Goal: Information Seeking & Learning: Learn about a topic

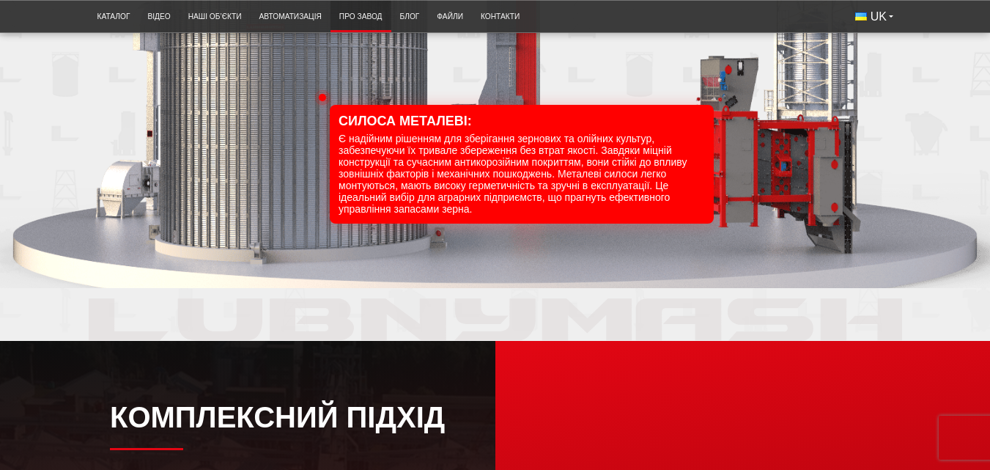
click at [367, 21] on link "Про завод" at bounding box center [360, 16] width 61 height 24
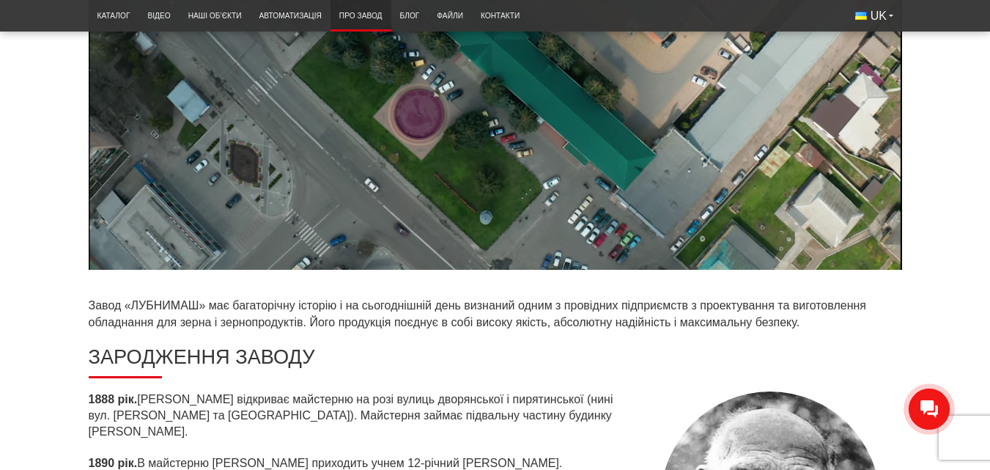
scroll to position [293, 0]
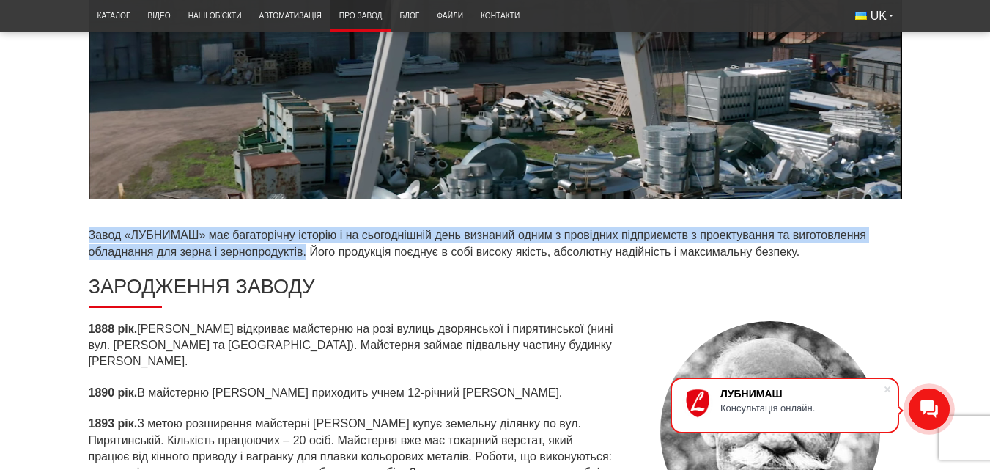
drag, startPoint x: 89, startPoint y: 233, endPoint x: 306, endPoint y: 250, distance: 217.5
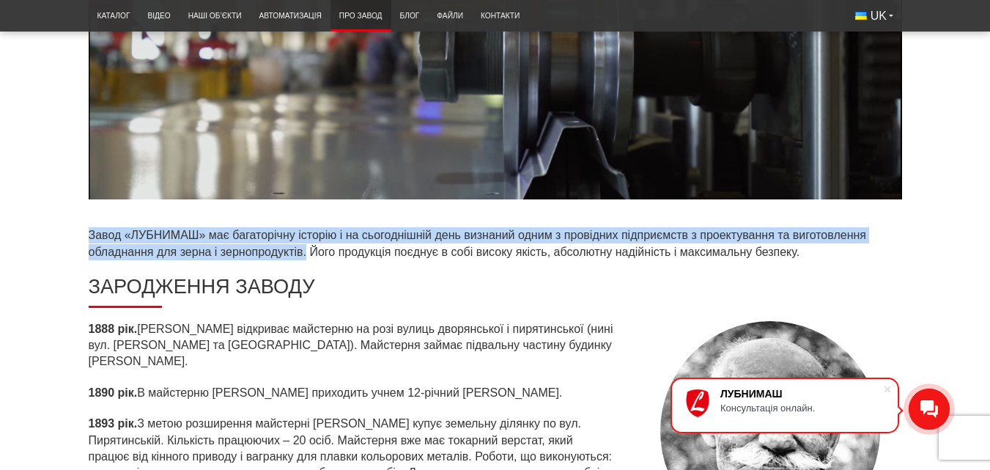
click at [306, 250] on p "Завод «ЛУБНИМАШ» має багаторічну історію і на сьогоднішній день визнаний одним …" at bounding box center [495, 243] width 813 height 33
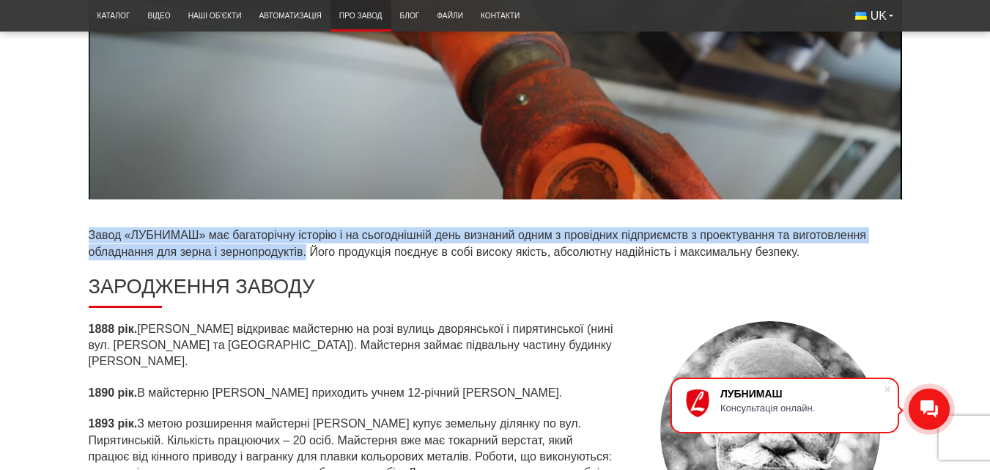
copy p "Завод «ЛУБНИМАШ» має багаторічну історію і на сьогоднішній день визнаний одним …"
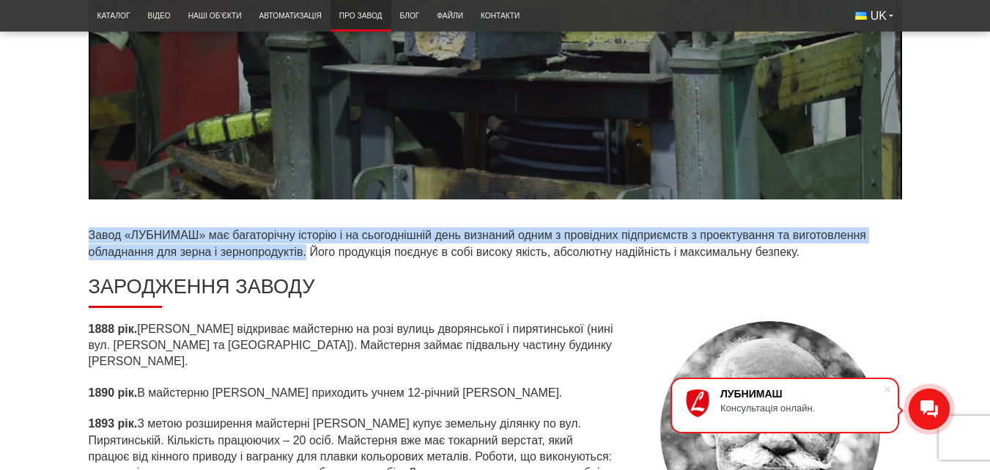
scroll to position [0, 0]
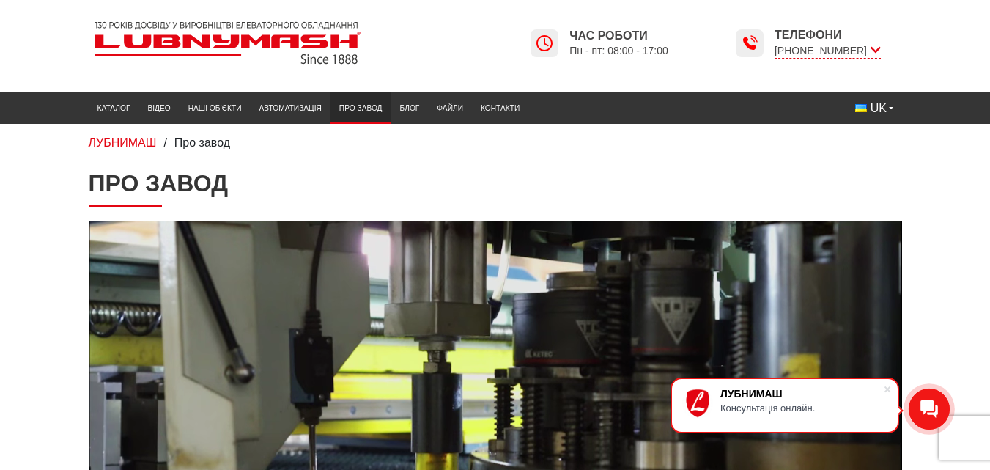
click at [307, 42] on img at bounding box center [228, 42] width 278 height 55
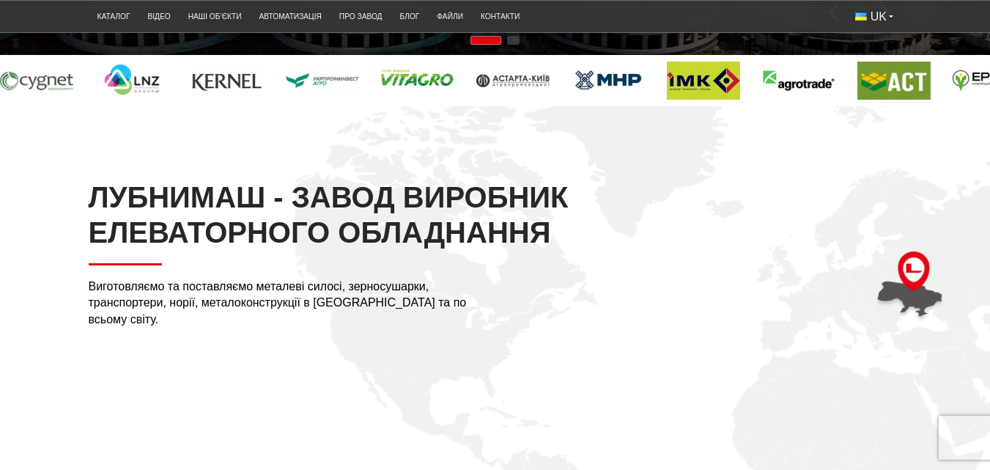
scroll to position [366, 0]
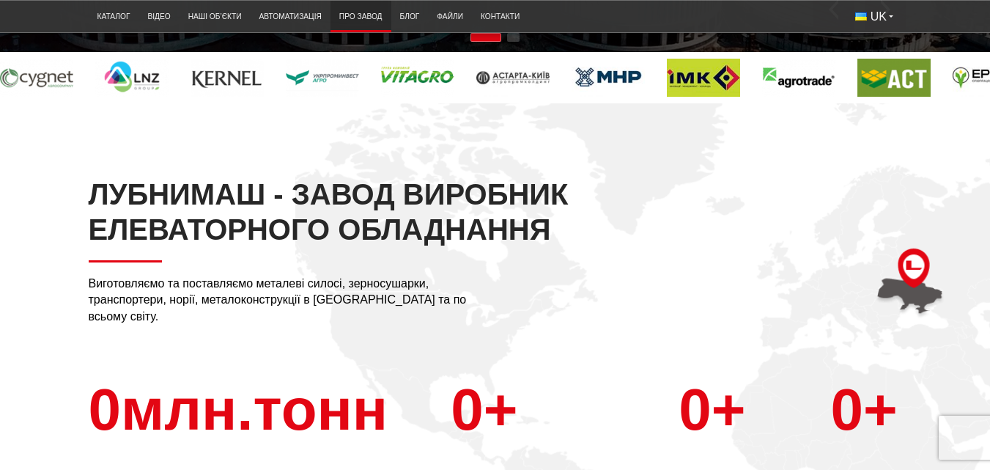
click at [379, 21] on link "Про завод" at bounding box center [360, 16] width 61 height 24
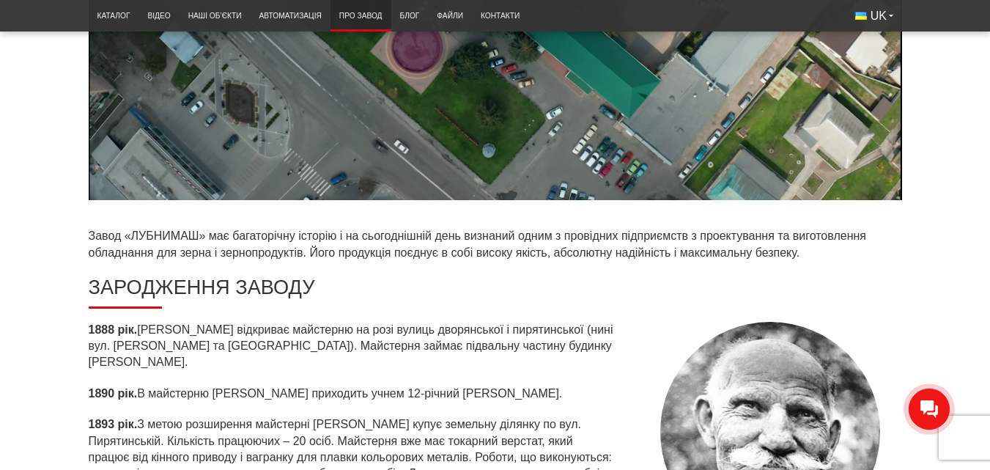
scroll to position [293, 0]
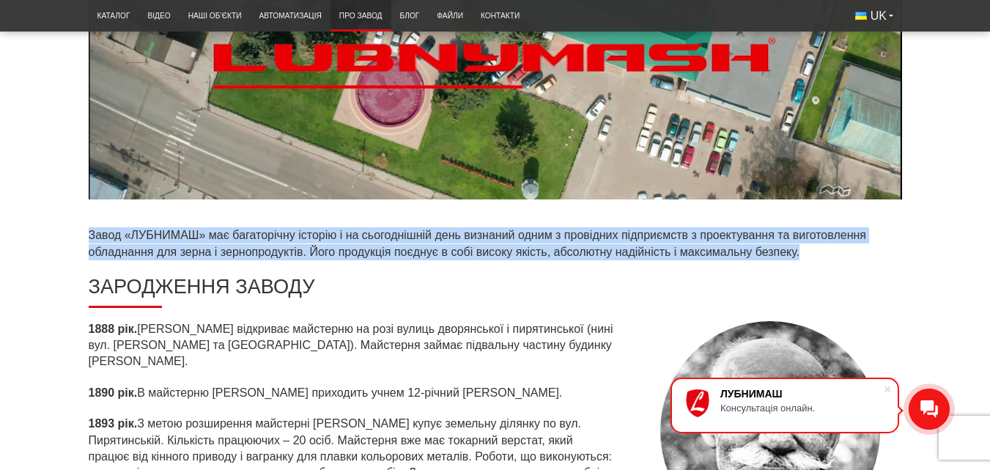
drag, startPoint x: 79, startPoint y: 229, endPoint x: 820, endPoint y: 246, distance: 740.9
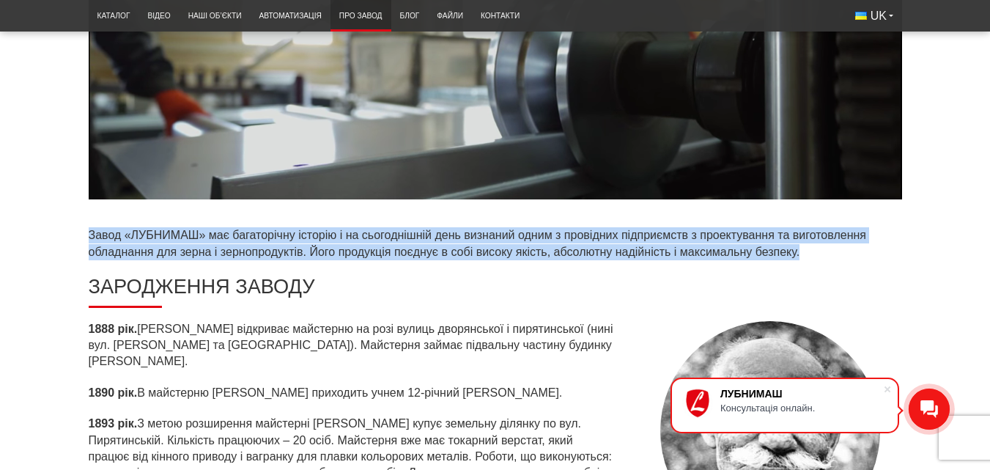
copy p "Завод «ЛУБНИМАШ» має багаторічну історію і на сьогоднішній день визнаний одним …"
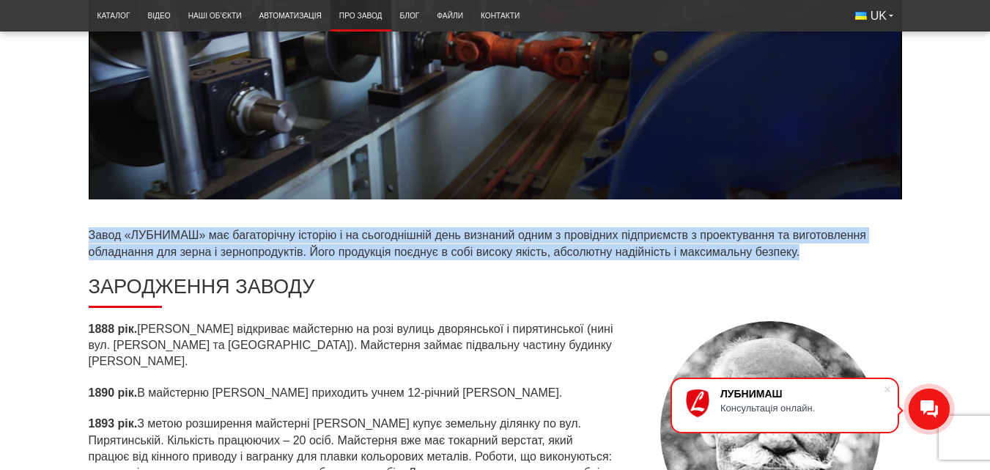
copy p "Завод «ЛУБНИМАШ» має багаторічну історію і на сьогоднішній день визнаний одним …"
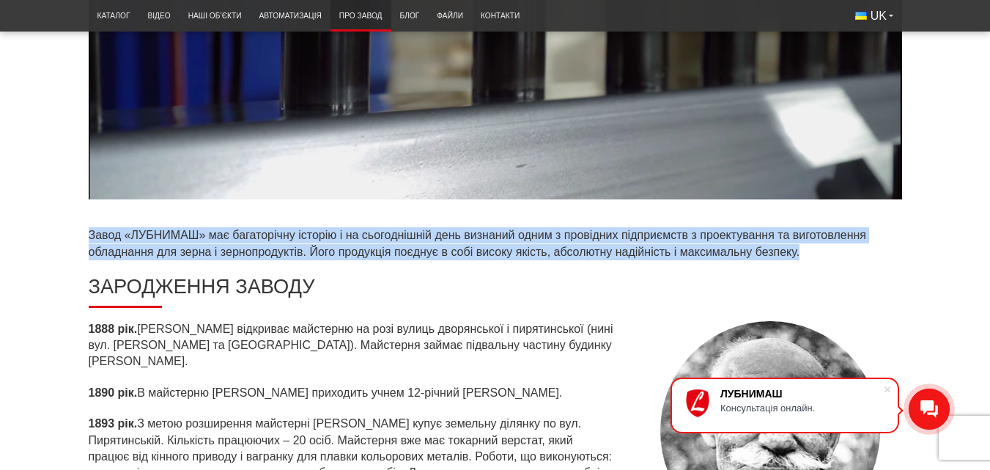
scroll to position [0, 0]
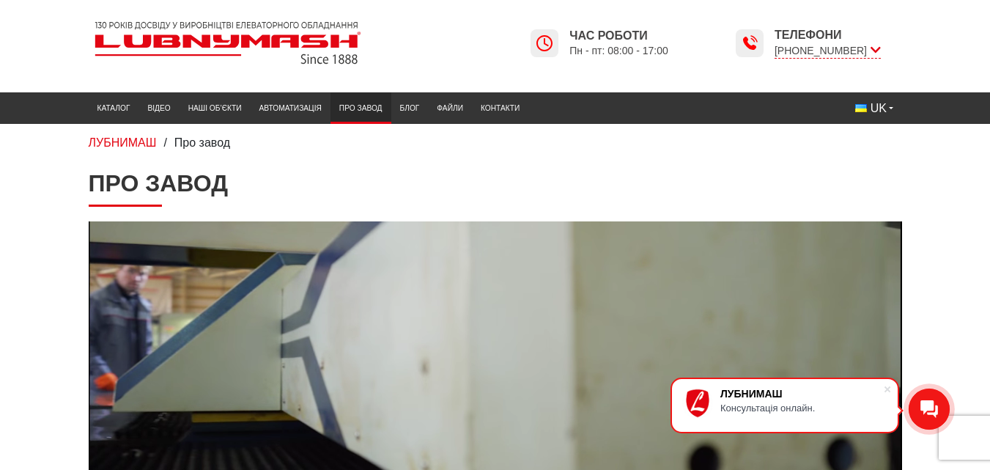
click at [253, 37] on img at bounding box center [228, 42] width 278 height 55
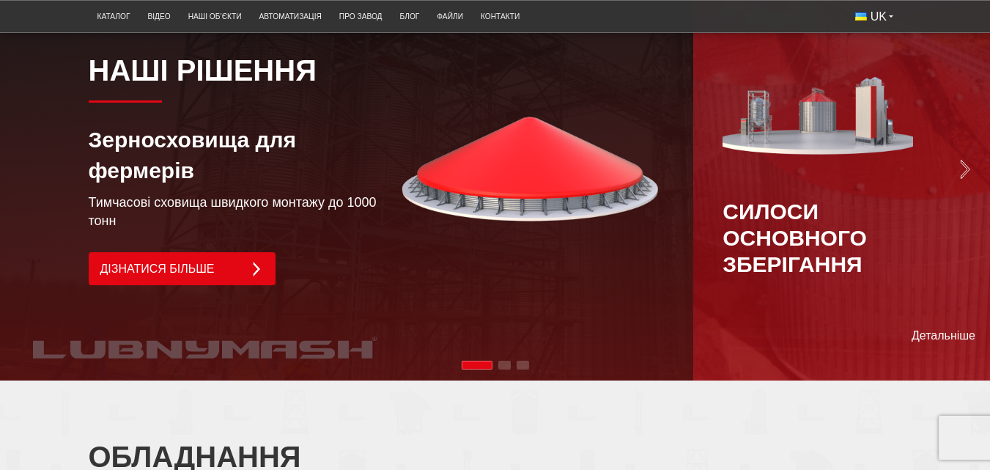
scroll to position [1026, 0]
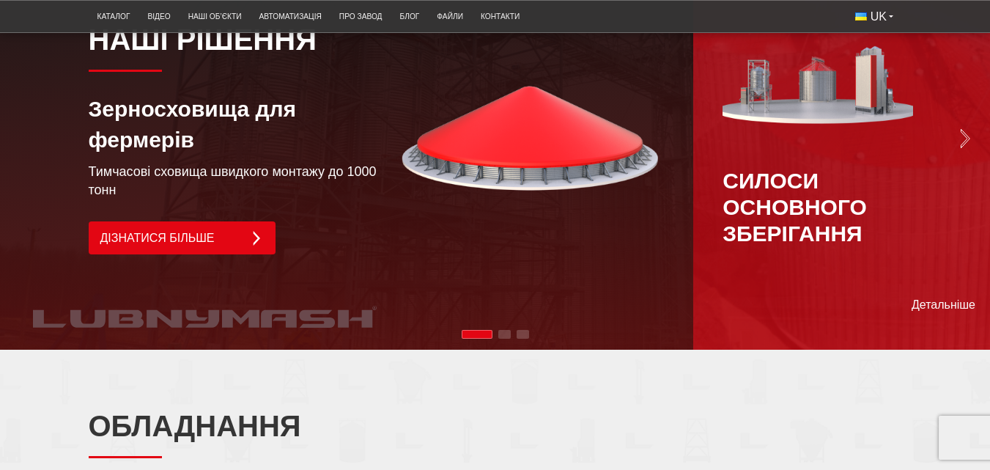
click at [963, 149] on img "Next slide" at bounding box center [965, 138] width 21 height 21
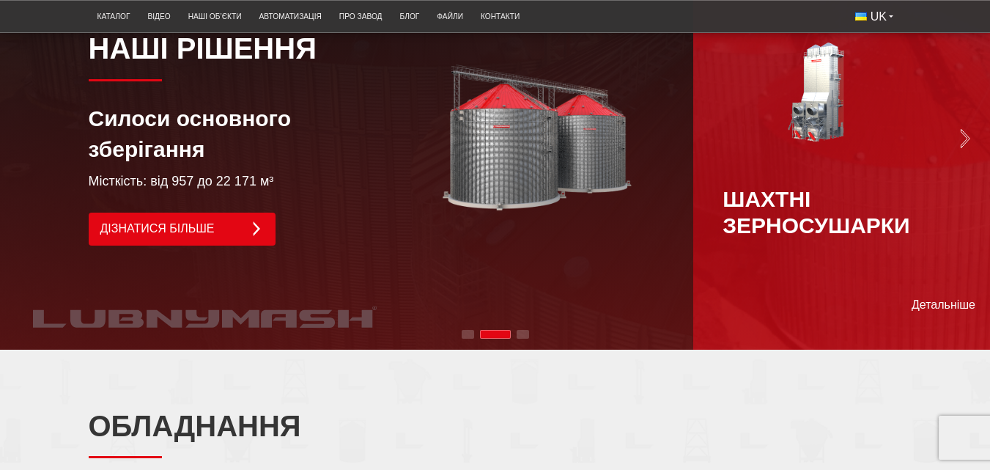
click at [966, 149] on img "Next slide" at bounding box center [965, 138] width 21 height 21
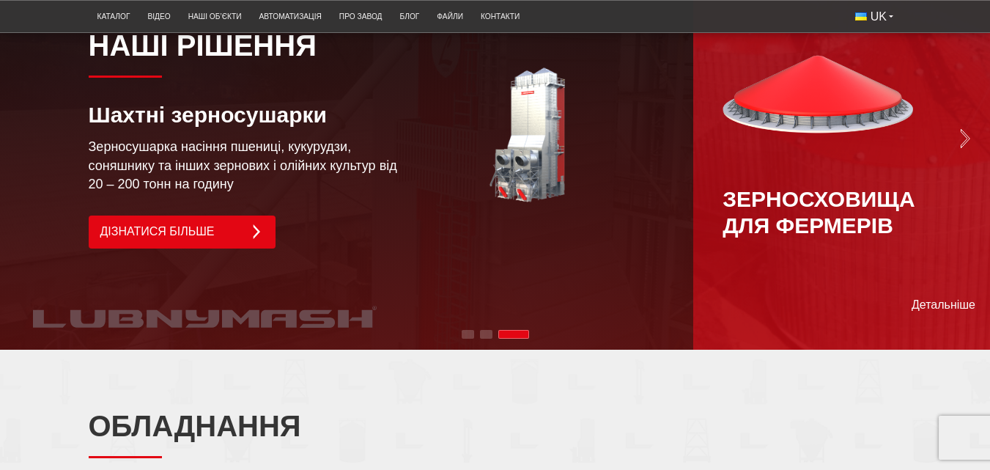
click at [966, 149] on img "Next slide" at bounding box center [965, 138] width 21 height 21
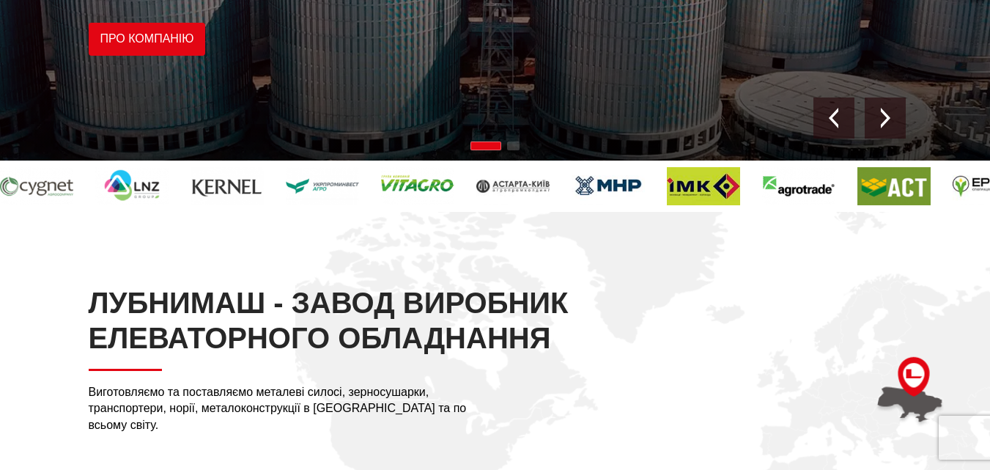
scroll to position [0, 0]
